Goal: Book appointment/travel/reservation

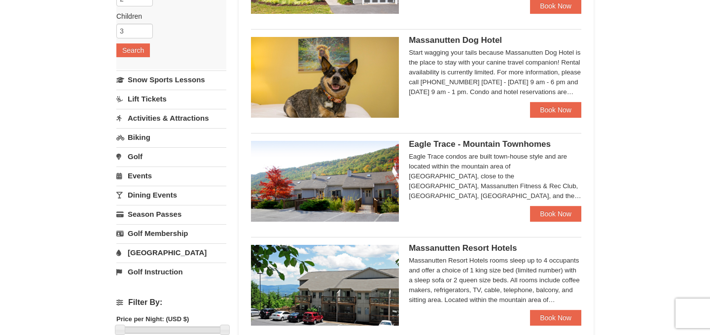
scroll to position [174, 0]
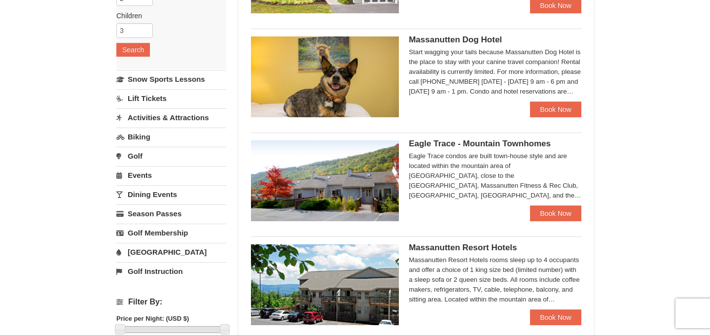
click at [446, 144] on span "Eagle Trace - Mountain Townhomes" at bounding box center [480, 143] width 142 height 9
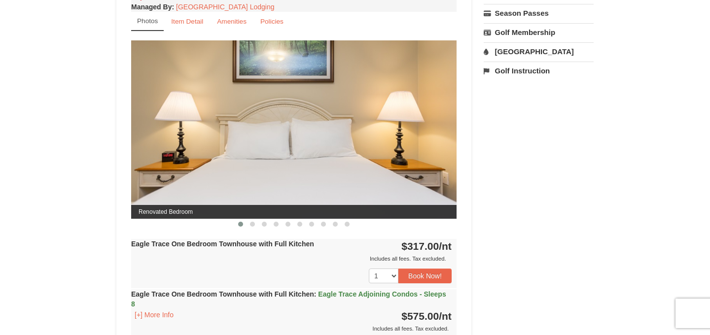
scroll to position [389, 0]
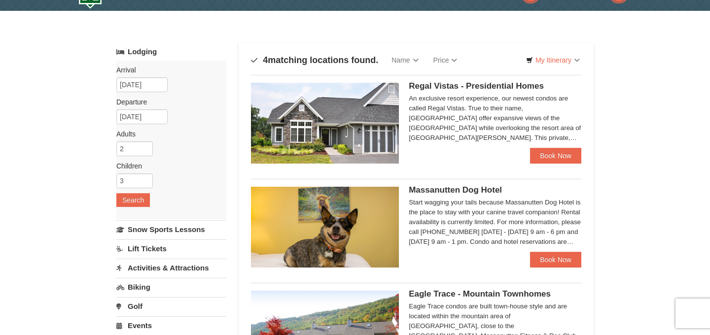
scroll to position [11, 0]
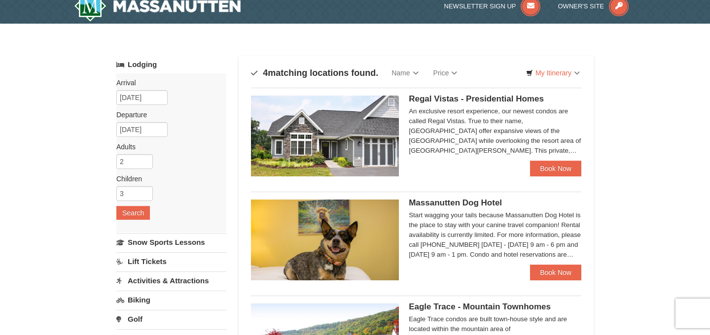
click at [458, 105] on div "Regal Vistas - Presidential Homes An exclusive resort experience, our newest co…" at bounding box center [495, 128] width 173 height 65
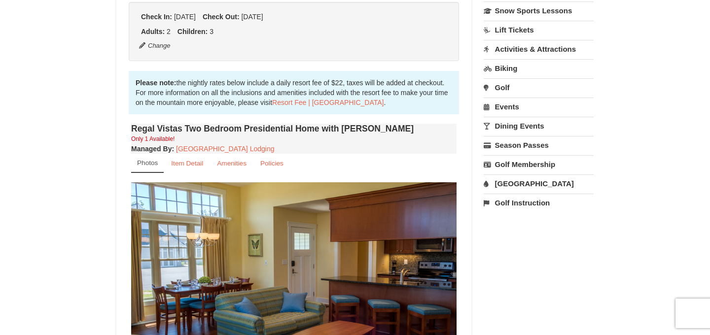
scroll to position [312, 0]
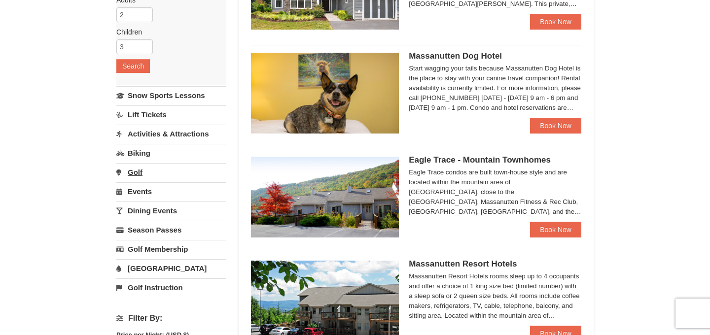
scroll to position [158, 0]
